Goal: Task Accomplishment & Management: Manage account settings

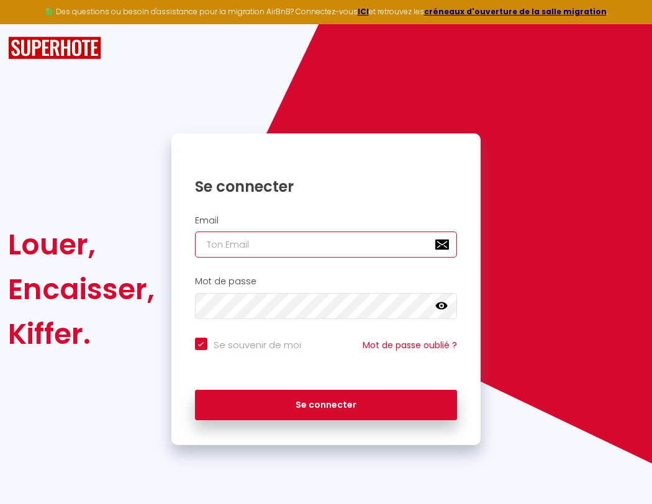
type input "s"
checkbox input "true"
type input "su"
checkbox input "true"
type input "sup"
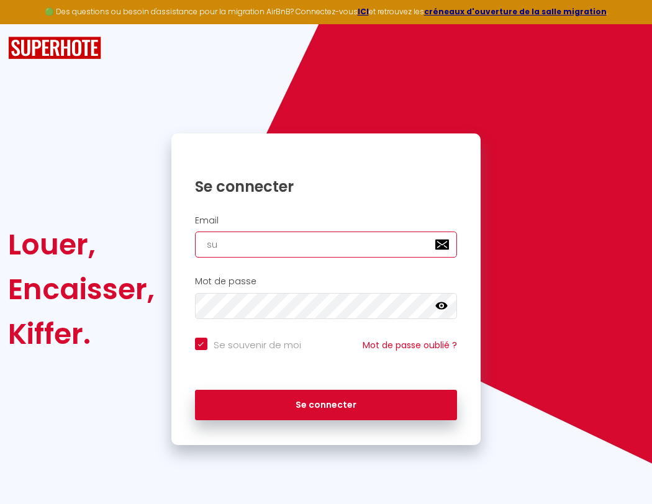
checkbox input "true"
type input "supe"
checkbox input "true"
type input "super"
checkbox input "true"
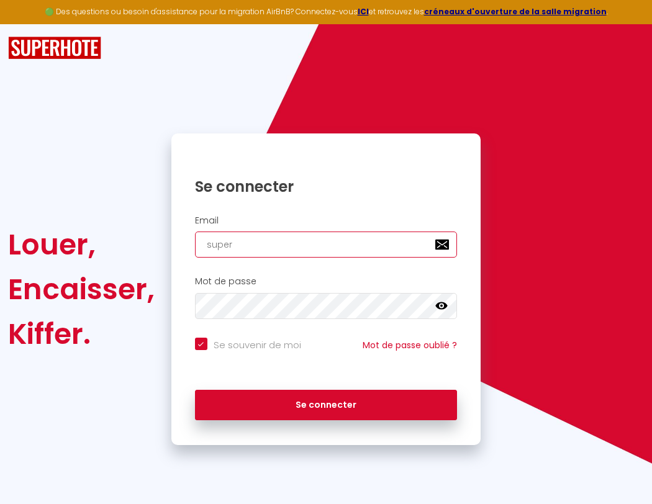
type input "superb"
checkbox input "true"
type input "superbo"
checkbox input "true"
type input "superbor"
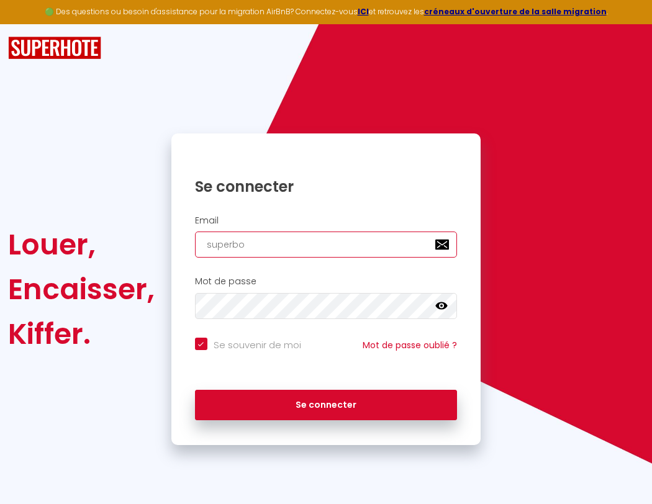
checkbox input "true"
type input "s"
checkbox input "true"
type input "superbord"
checkbox input "true"
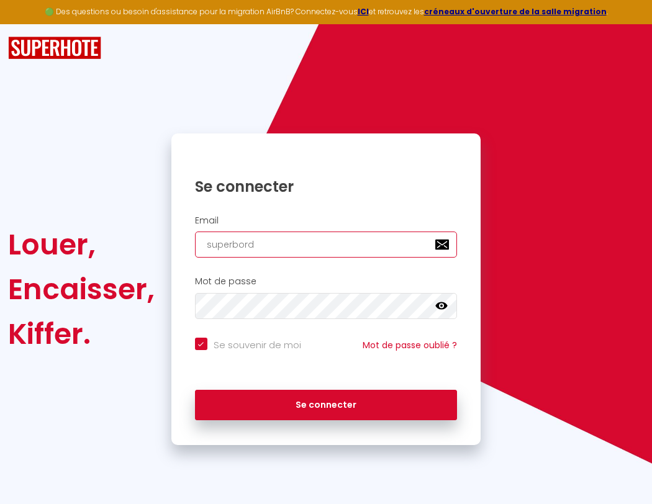
type input "su"
checkbox input "true"
type input "superborde"
checkbox input "true"
type input "sup"
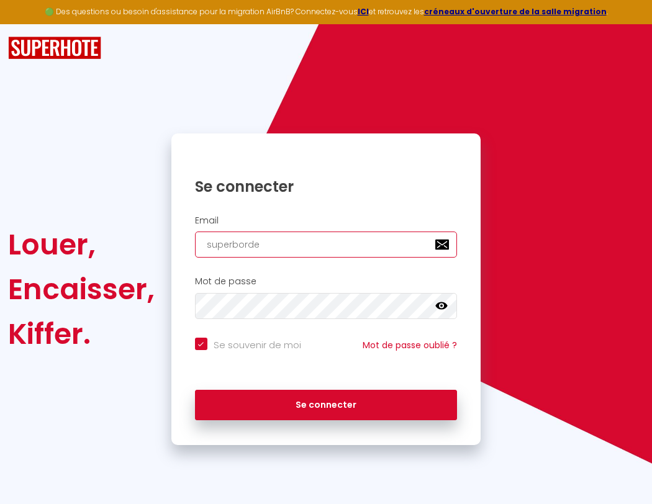
checkbox input "true"
type input "superbordea"
checkbox input "true"
type input "supe"
checkbox input "true"
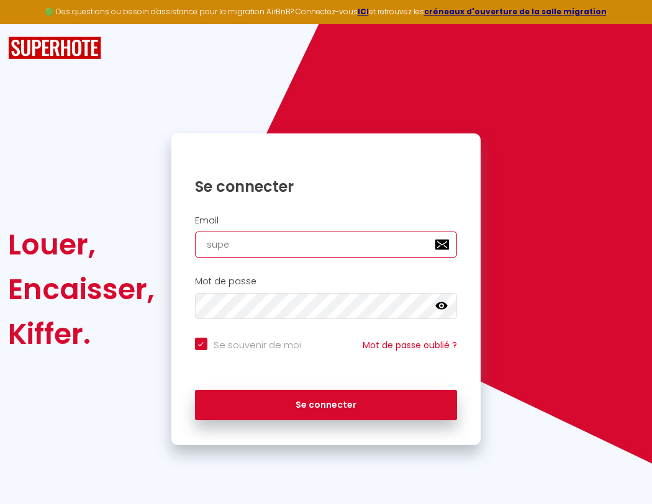
type input "superbordeau"
checkbox input "true"
type input "super"
checkbox input "true"
type input "superbordeaux"
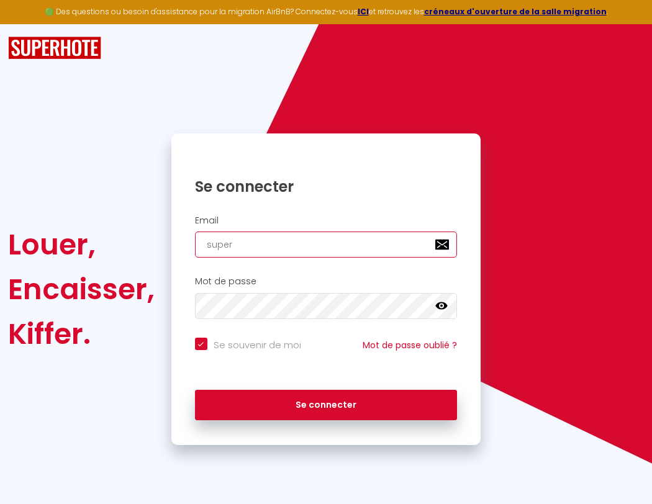
checkbox input "true"
type input "superb"
checkbox input "true"
type input "s"
checkbox input "true"
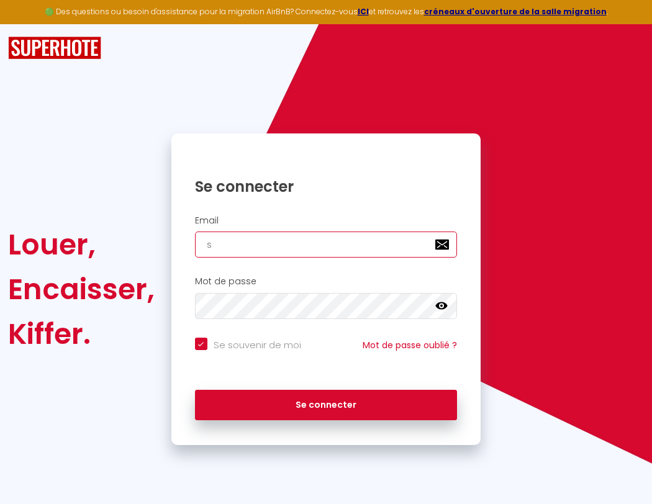
type input "superbordeaux@"
checkbox input "true"
type input "su"
checkbox input "true"
type input "superbordeaux@g"
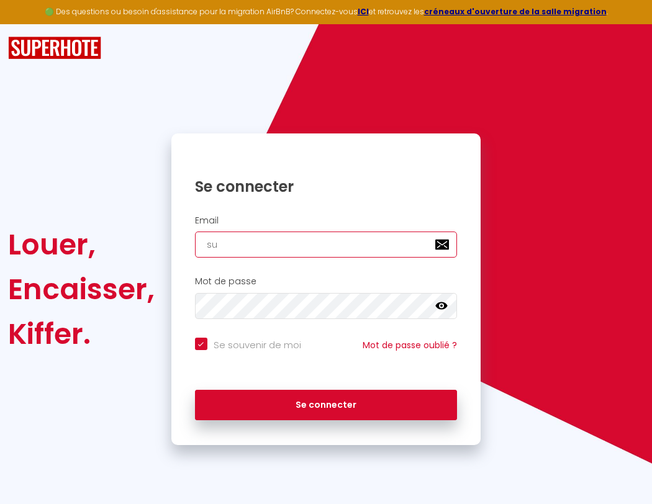
checkbox input "true"
type input "sup"
checkbox input "true"
type input "superbordeaux@gm"
checkbox input "true"
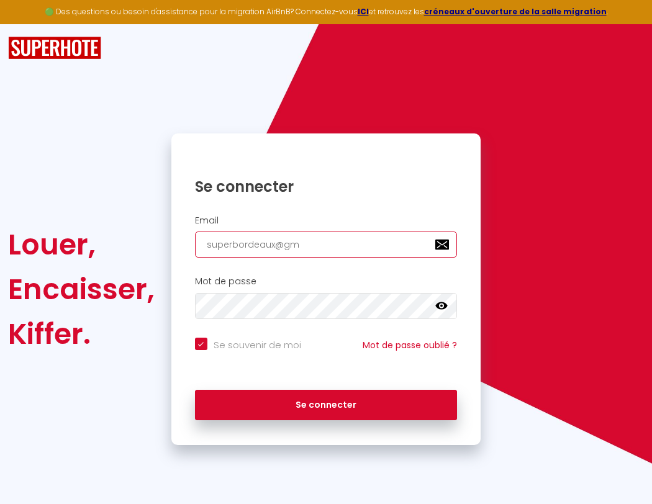
type input "supe"
checkbox input "true"
type input "superbordeaux@gma"
checkbox input "true"
type input "super"
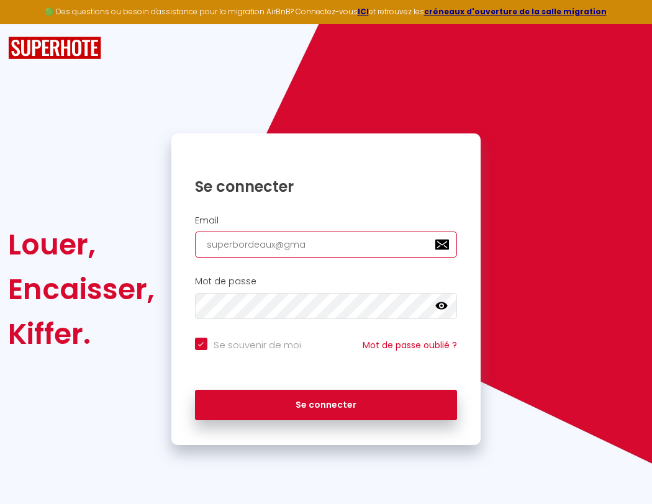
checkbox input "true"
type input "superbordeaux@gmai"
checkbox input "true"
type input "superb"
checkbox input "true"
